Goal: Find specific page/section: Find specific page/section

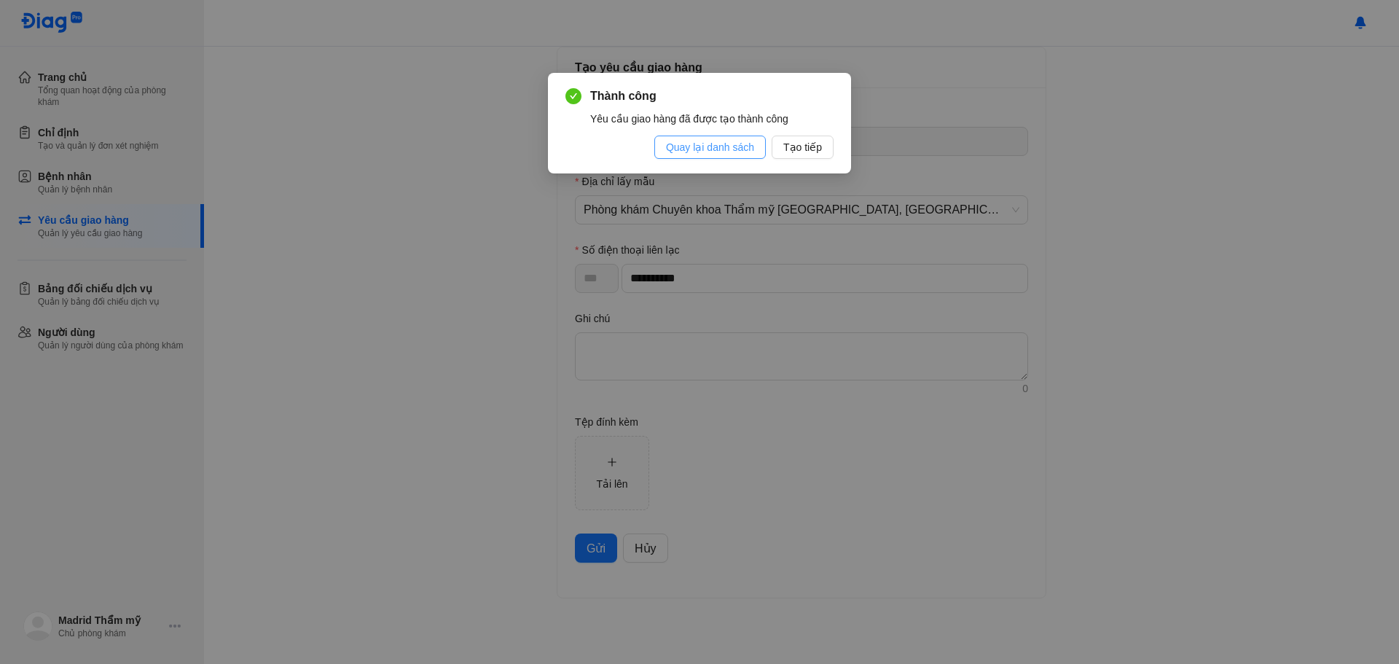
click at [721, 144] on span "Quay lại danh sách" at bounding box center [710, 147] width 88 height 16
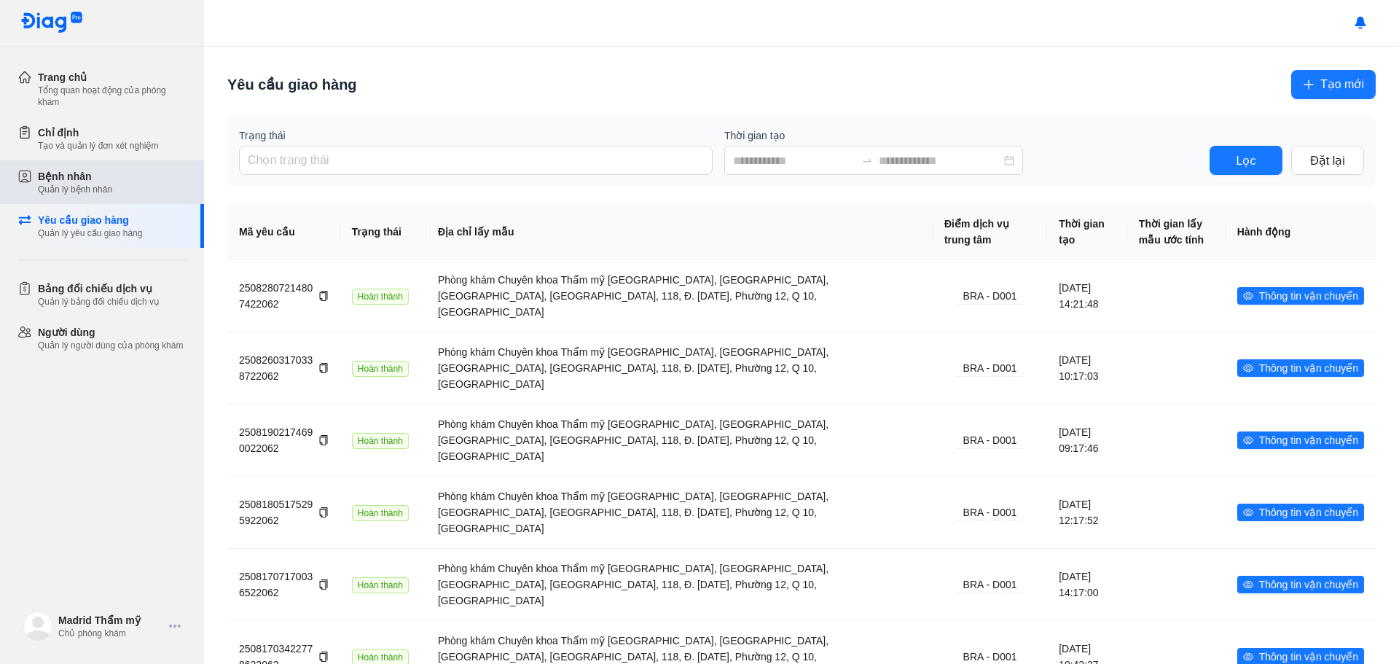
click at [90, 172] on div "Bệnh nhân" at bounding box center [75, 176] width 74 height 15
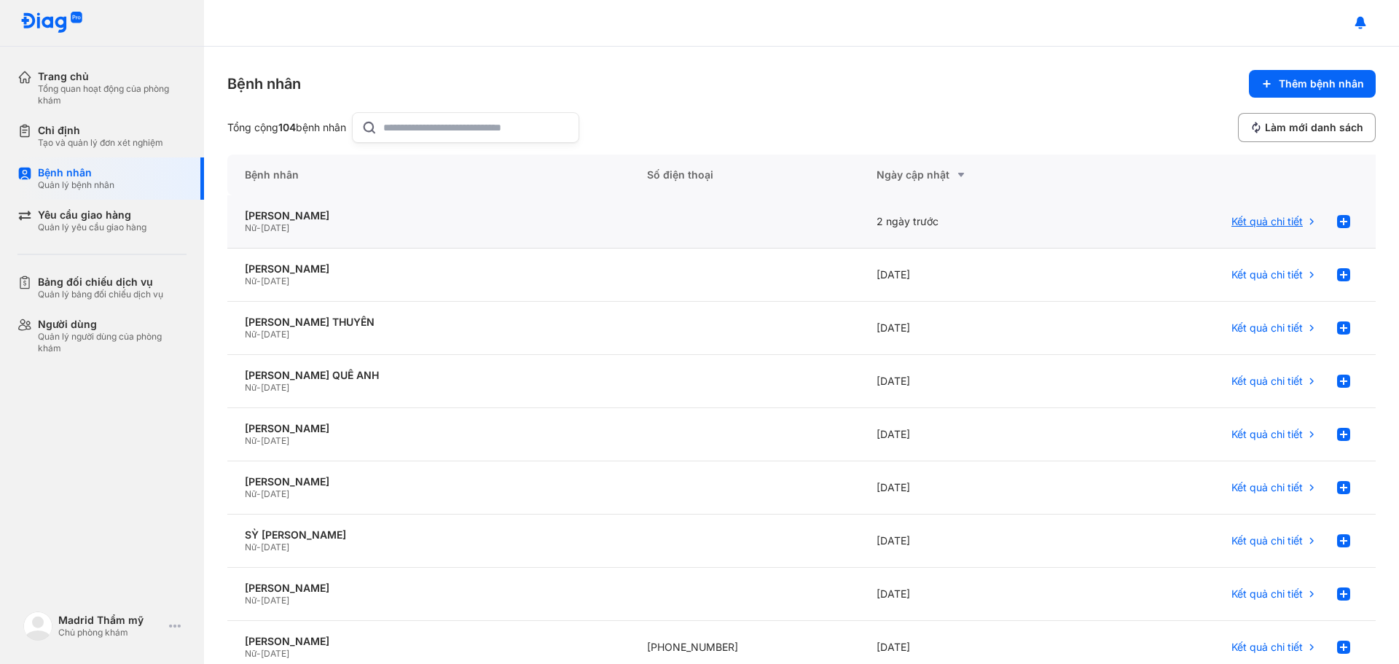
click at [1284, 224] on span "Kết quả chi tiết" at bounding box center [1266, 221] width 71 height 13
